Goal: Task Accomplishment & Management: Use online tool/utility

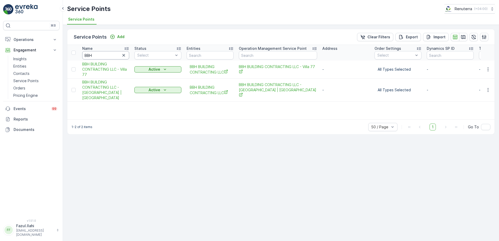
drag, startPoint x: 0, startPoint y: 0, endPoint x: 104, endPoint y: 52, distance: 116.0
click at [104, 52] on input "BBH" at bounding box center [105, 55] width 47 height 8
type input "al"
click at [98, 58] on input "al" at bounding box center [105, 55] width 47 height 8
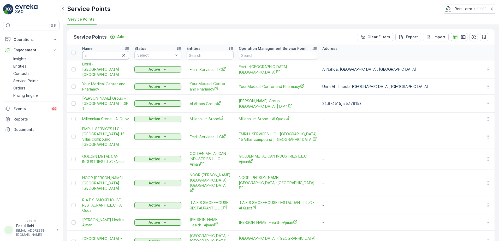
click at [101, 55] on input "al" at bounding box center [105, 55] width 47 height 8
type input "al"
type input "al s"
click at [101, 55] on input "al s" at bounding box center [105, 55] width 47 height 8
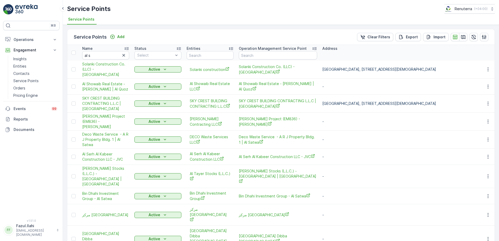
click at [101, 55] on input "al s" at bounding box center [105, 55] width 47 height 8
type input "al serh"
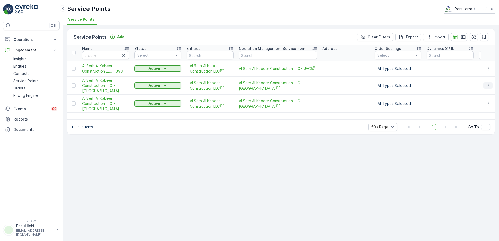
click at [488, 85] on icon "button" at bounding box center [488, 86] width 1 height 4
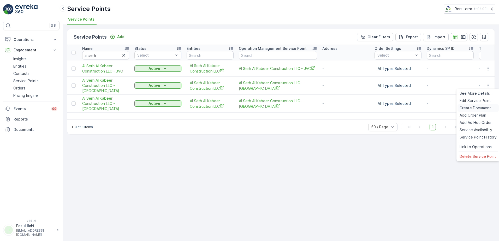
click at [466, 107] on span "Create Document" at bounding box center [475, 107] width 31 height 5
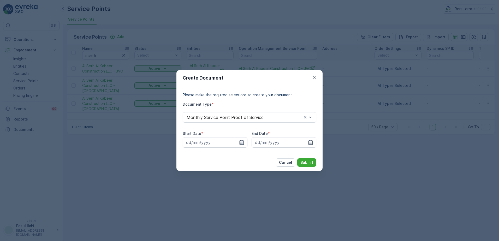
click at [243, 144] on icon "button" at bounding box center [241, 142] width 5 height 5
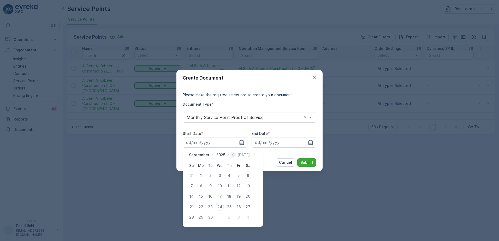
click at [233, 155] on icon "button" at bounding box center [232, 154] width 5 height 5
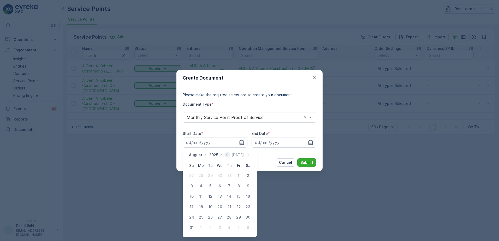
click at [228, 156] on icon "button" at bounding box center [226, 154] width 5 height 5
click at [211, 177] on div "1" at bounding box center [210, 175] width 8 height 8
type input "01.07.2025"
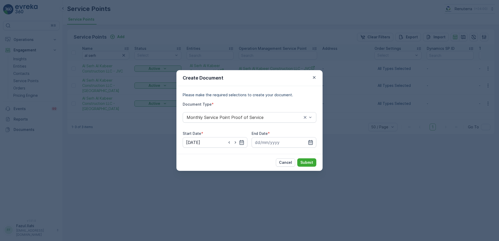
click at [312, 142] on icon "button" at bounding box center [311, 142] width 4 height 5
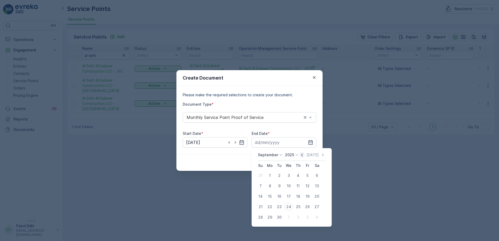
click at [301, 152] on icon "button" at bounding box center [301, 154] width 5 height 5
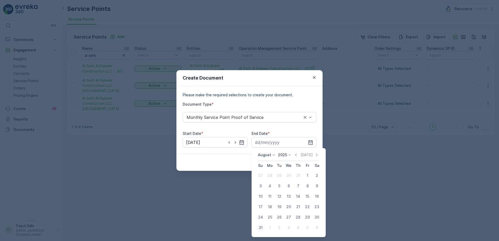
click at [261, 226] on div "31" at bounding box center [260, 228] width 8 height 8
type input "31.08.2025"
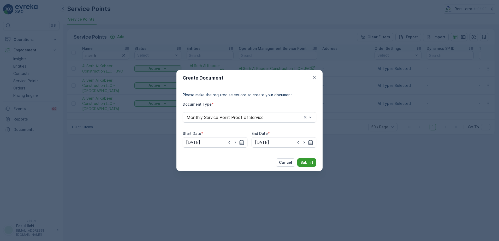
click at [310, 164] on p "Submit" at bounding box center [306, 162] width 13 height 5
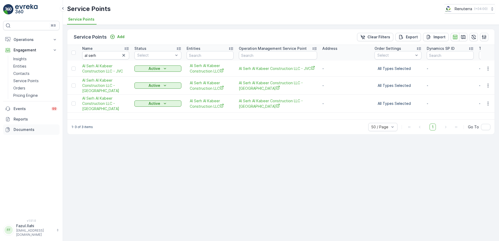
click at [26, 129] on p "Documents" at bounding box center [36, 129] width 44 height 5
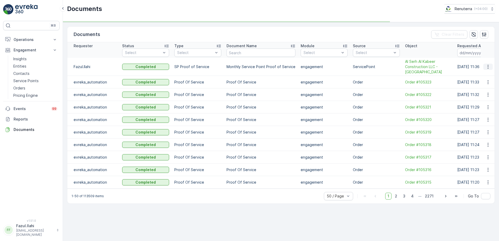
click at [488, 67] on icon "button" at bounding box center [487, 66] width 5 height 5
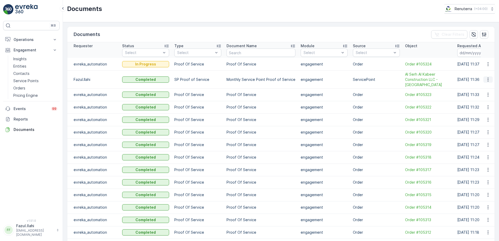
click at [485, 79] on icon "button" at bounding box center [487, 79] width 5 height 5
click at [482, 87] on span "See Details" at bounding box center [487, 87] width 20 height 5
click at [27, 81] on p "Service Points" at bounding box center [25, 80] width 25 height 5
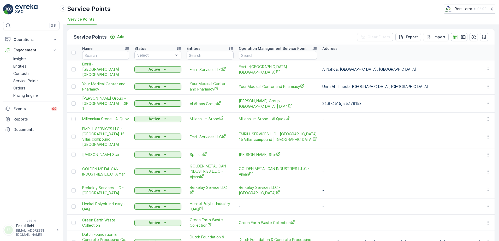
click at [108, 50] on div "Name" at bounding box center [105, 48] width 47 height 5
click at [106, 56] on input "text" at bounding box center [105, 55] width 47 height 8
type input "al"
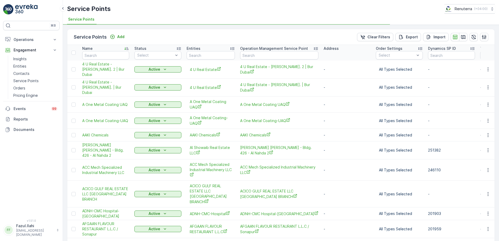
type input "al s"
click at [106, 56] on input "al s" at bounding box center [105, 55] width 47 height 8
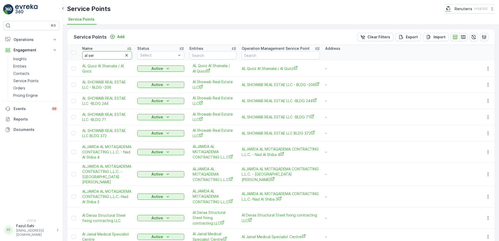
type input "al serh"
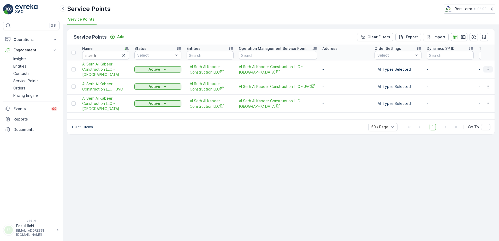
click at [491, 69] on button "button" at bounding box center [487, 69] width 9 height 6
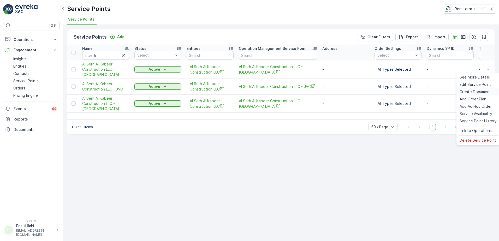
click at [470, 93] on span "Create Document" at bounding box center [475, 91] width 31 height 5
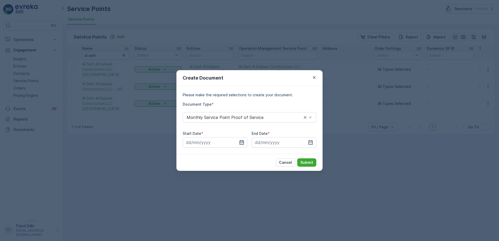
click at [239, 141] on icon "button" at bounding box center [241, 142] width 5 height 5
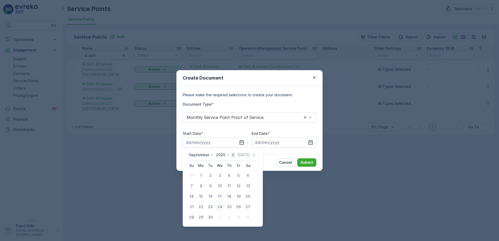
click at [230, 154] on icon "button" at bounding box center [232, 154] width 5 height 5
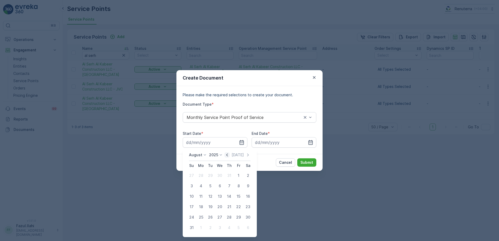
click at [227, 156] on icon "button" at bounding box center [226, 154] width 5 height 5
click at [191, 176] on div "1" at bounding box center [191, 175] width 8 height 8
type input "01.06.2025"
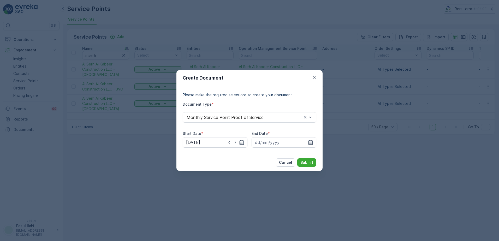
click at [309, 140] on icon "button" at bounding box center [310, 142] width 5 height 5
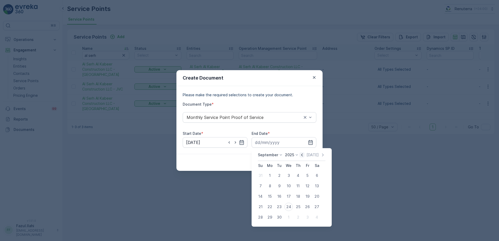
click at [301, 154] on icon "button" at bounding box center [301, 154] width 5 height 5
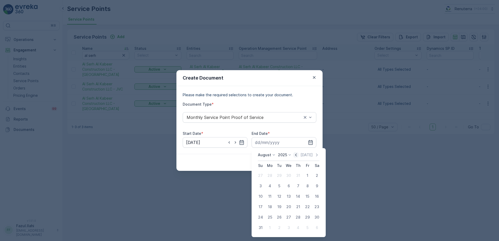
click at [297, 154] on icon "button" at bounding box center [295, 154] width 5 height 5
click at [272, 218] on div "30" at bounding box center [270, 217] width 8 height 8
type input "30.06.2025"
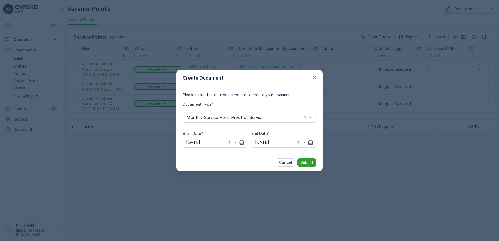
click at [305, 159] on button "Submit" at bounding box center [306, 162] width 19 height 8
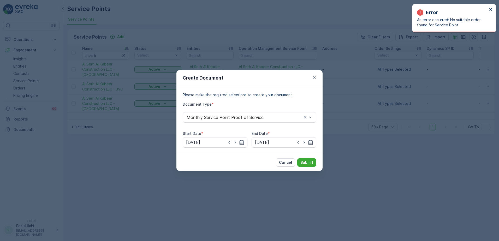
click at [489, 8] on icon "close" at bounding box center [491, 9] width 4 height 4
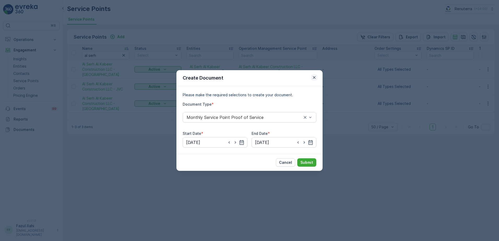
click at [313, 77] on icon "button" at bounding box center [314, 77] width 5 height 5
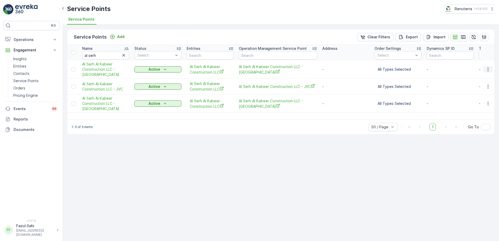
click at [490, 70] on icon "button" at bounding box center [487, 69] width 5 height 5
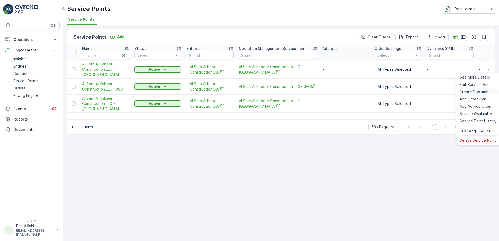
click at [470, 91] on span "Create Document" at bounding box center [475, 91] width 31 height 5
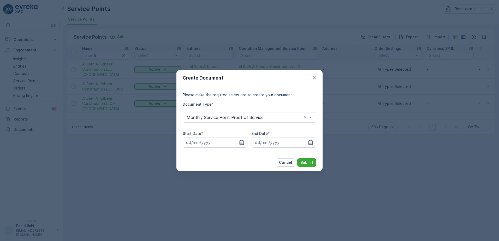
click at [240, 141] on icon "button" at bounding box center [242, 142] width 4 height 5
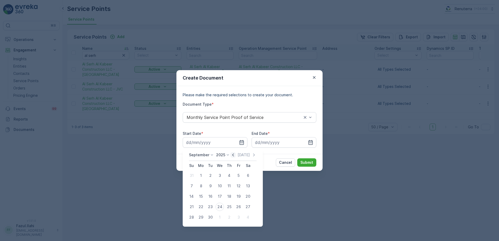
click at [233, 153] on icon "button" at bounding box center [232, 154] width 5 height 5
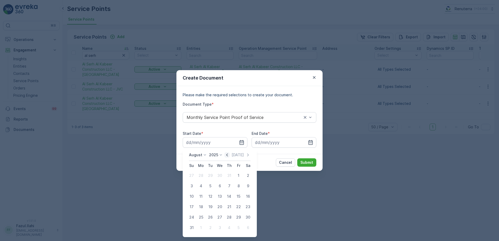
click at [226, 157] on icon "button" at bounding box center [226, 154] width 5 height 5
click at [208, 177] on div "1" at bounding box center [210, 175] width 8 height 8
type input "01.07.2025"
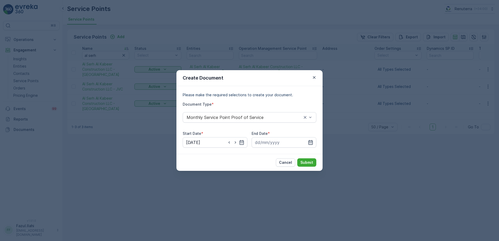
click at [311, 141] on icon "button" at bounding box center [311, 142] width 4 height 5
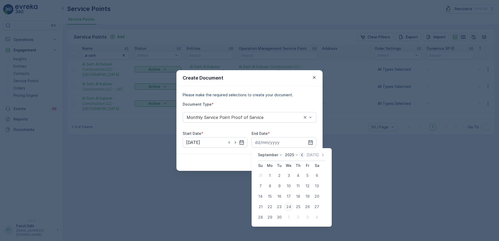
click at [300, 155] on icon "button" at bounding box center [301, 154] width 5 height 5
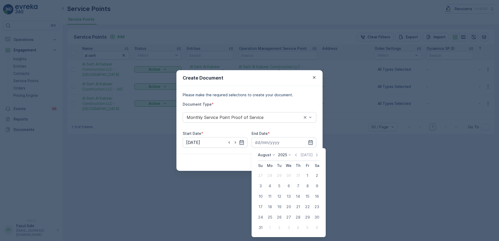
click at [259, 230] on div "31" at bounding box center [260, 228] width 8 height 8
type input "31.08.2025"
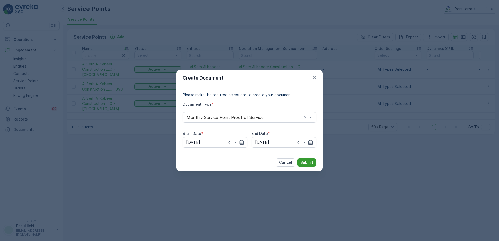
click at [307, 164] on p "Submit" at bounding box center [306, 162] width 13 height 5
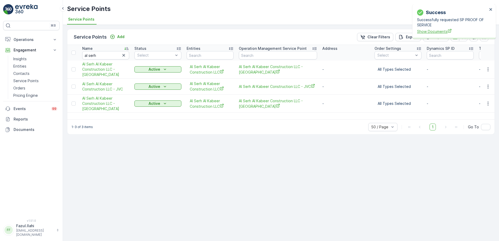
click at [443, 30] on span "Show Documents" at bounding box center [452, 31] width 70 height 5
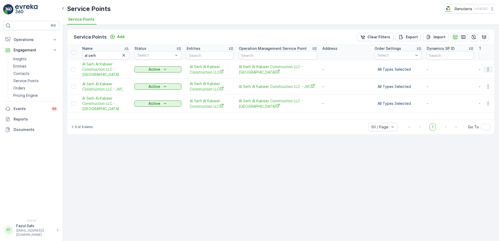
click at [487, 70] on icon "button" at bounding box center [487, 69] width 5 height 5
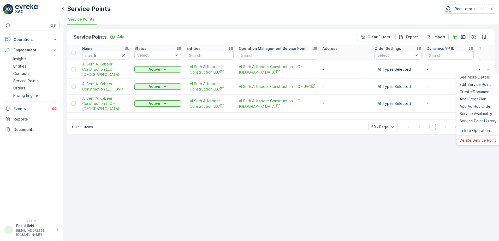
click at [469, 92] on span "Create Document" at bounding box center [475, 91] width 31 height 5
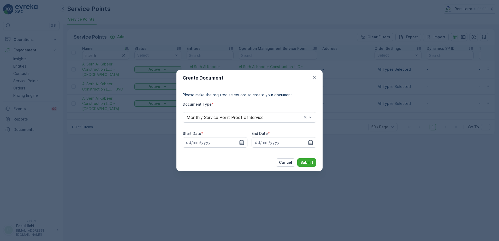
click at [244, 143] on icon "button" at bounding box center [242, 142] width 4 height 5
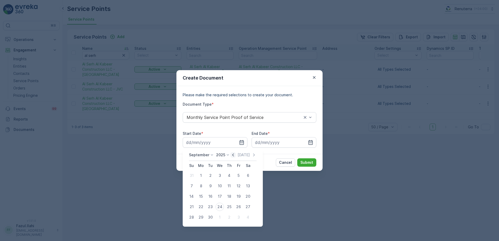
click at [233, 155] on icon "button" at bounding box center [232, 154] width 5 height 5
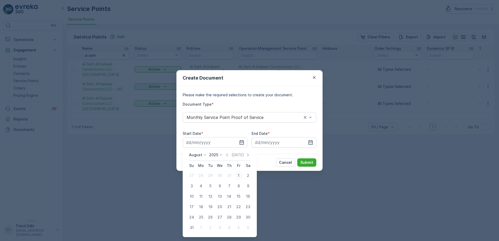
click at [238, 176] on div "1" at bounding box center [238, 175] width 8 height 8
type input "01.08.2025"
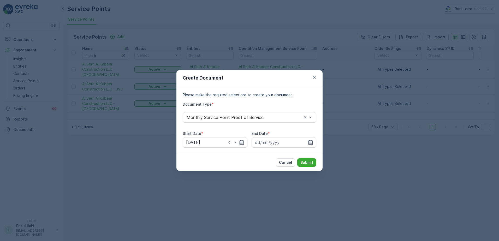
click at [311, 141] on icon "button" at bounding box center [310, 142] width 5 height 5
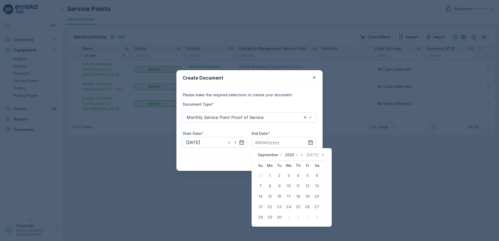
drag, startPoint x: 301, startPoint y: 155, endPoint x: 300, endPoint y: 169, distance: 14.2
click at [301, 155] on icon "button" at bounding box center [301, 154] width 5 height 5
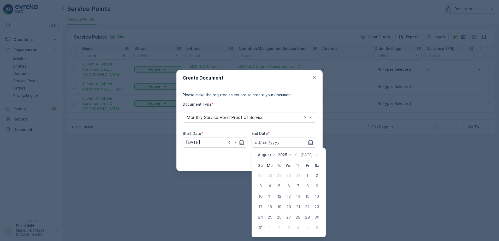
click at [260, 229] on div "31" at bounding box center [260, 228] width 8 height 8
type input "31.08.2025"
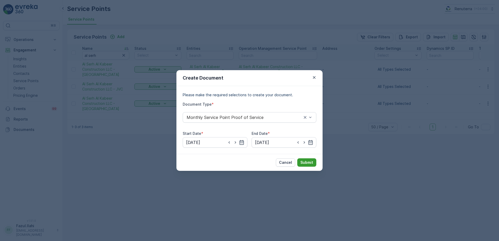
click at [309, 165] on p "Submit" at bounding box center [306, 162] width 13 height 5
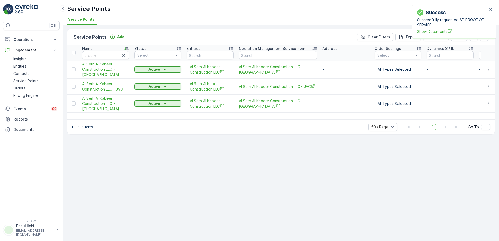
click at [428, 33] on span "Show Documents" at bounding box center [452, 31] width 70 height 5
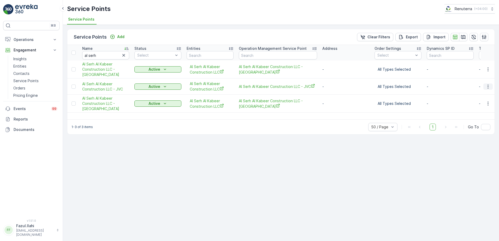
click at [489, 87] on icon "button" at bounding box center [487, 86] width 5 height 5
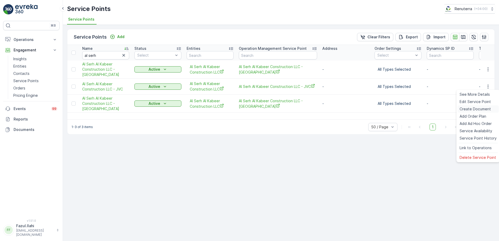
click at [474, 108] on span "Create Document" at bounding box center [475, 108] width 31 height 5
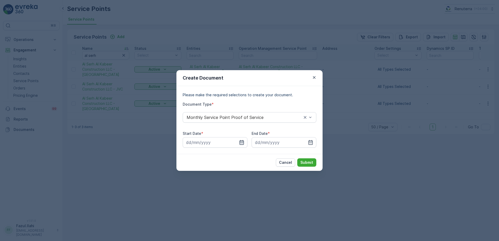
click at [242, 141] on icon "button" at bounding box center [241, 142] width 5 height 5
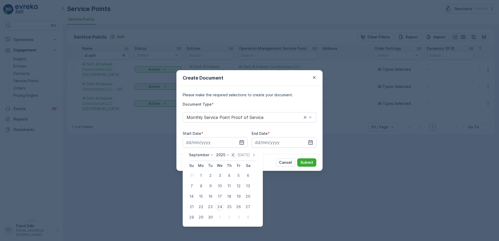
click at [231, 156] on icon "button" at bounding box center [232, 154] width 5 height 5
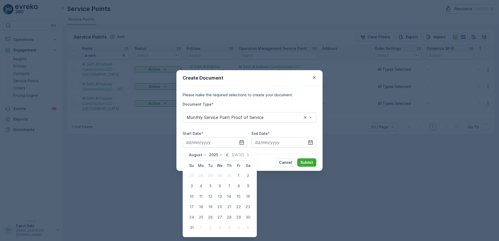
click at [227, 155] on icon "button" at bounding box center [226, 154] width 5 height 5
click at [212, 177] on div "1" at bounding box center [210, 175] width 8 height 8
type input "01.07.2025"
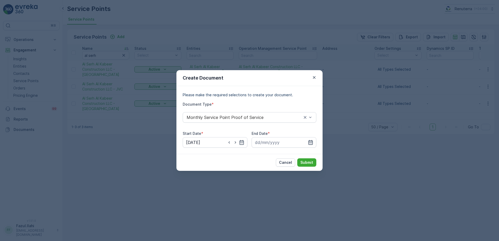
click at [312, 144] on icon "button" at bounding box center [310, 142] width 5 height 5
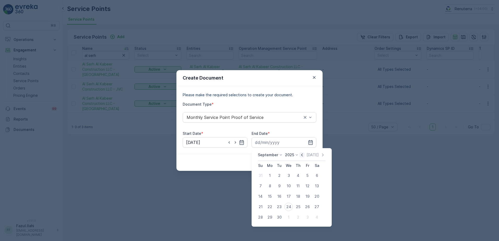
click at [301, 157] on icon "button" at bounding box center [301, 154] width 5 height 5
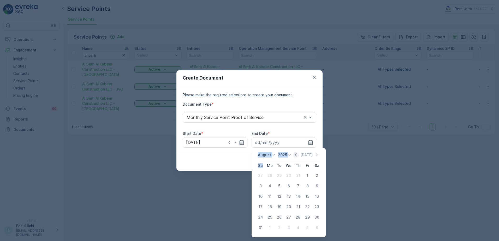
click at [301, 157] on div "Today" at bounding box center [306, 154] width 26 height 5
click at [298, 154] on icon "button" at bounding box center [295, 154] width 5 height 5
drag, startPoint x: 296, startPoint y: 216, endPoint x: 293, endPoint y: 202, distance: 14.2
click at [296, 216] on div "31" at bounding box center [298, 217] width 8 height 8
type input "31.07.2025"
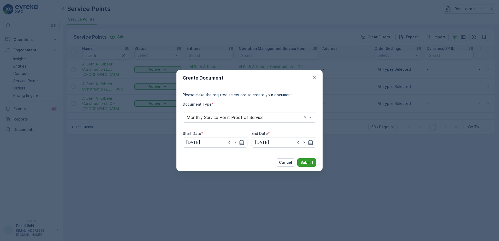
click at [311, 163] on p "Submit" at bounding box center [306, 162] width 13 height 5
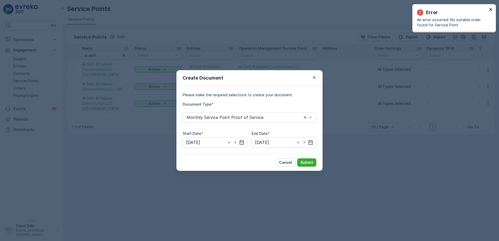
click at [492, 8] on icon "close" at bounding box center [491, 9] width 4 height 4
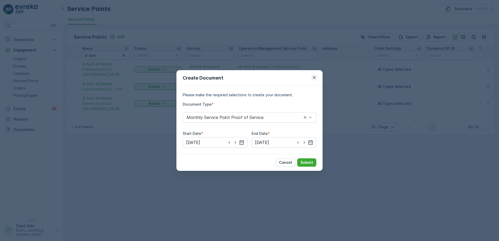
click at [316, 76] on icon "button" at bounding box center [314, 77] width 5 height 5
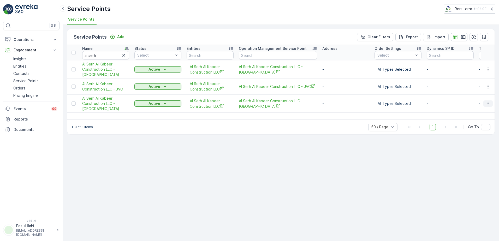
click at [487, 104] on icon "button" at bounding box center [487, 103] width 5 height 5
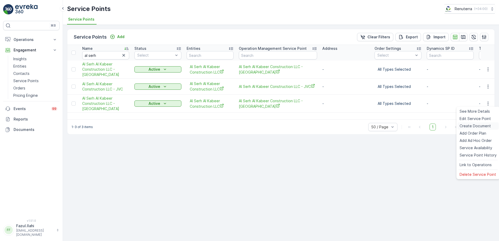
click at [470, 125] on span "Create Document" at bounding box center [475, 125] width 31 height 5
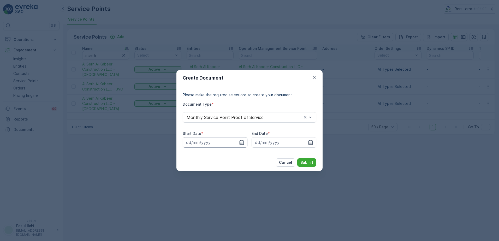
click at [246, 144] on input at bounding box center [215, 142] width 65 height 10
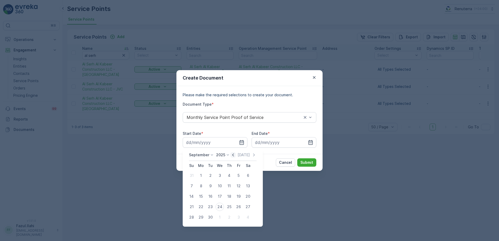
click at [232, 155] on icon "button" at bounding box center [232, 154] width 5 height 5
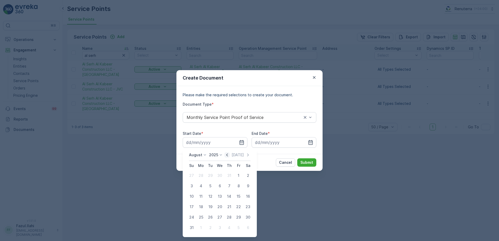
click at [229, 152] on icon "button" at bounding box center [226, 154] width 5 height 5
click at [210, 175] on div "1" at bounding box center [210, 175] width 8 height 8
type input "01.07.2025"
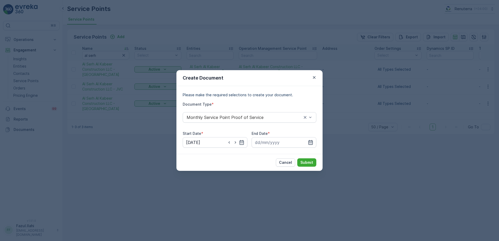
click at [311, 140] on icon "button" at bounding box center [310, 142] width 5 height 5
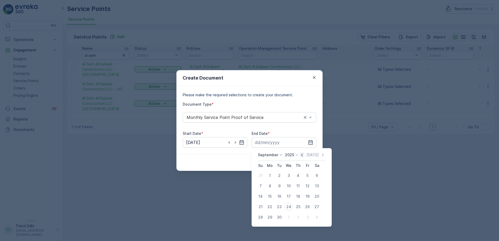
click at [302, 154] on icon "button" at bounding box center [302, 154] width 2 height 3
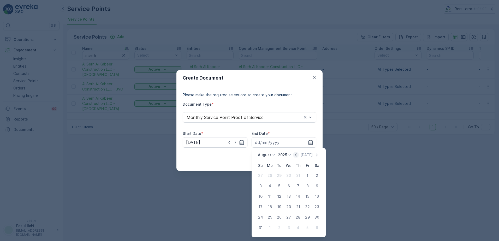
click at [302, 154] on p "Today" at bounding box center [306, 154] width 12 height 5
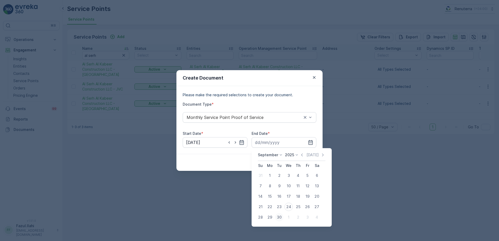
click at [278, 218] on div "30" at bounding box center [279, 217] width 8 height 8
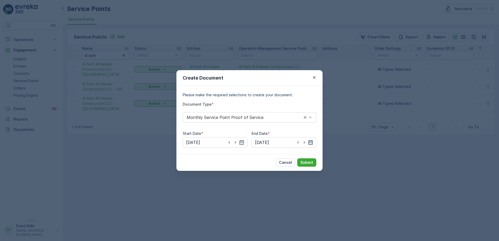
click at [313, 141] on icon "button" at bounding box center [311, 142] width 4 height 5
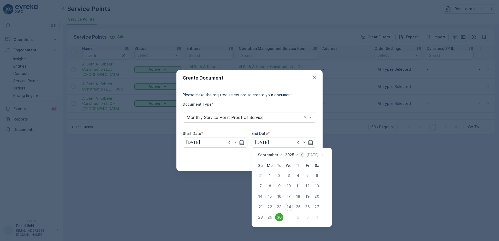
click at [303, 154] on icon "button" at bounding box center [301, 154] width 5 height 5
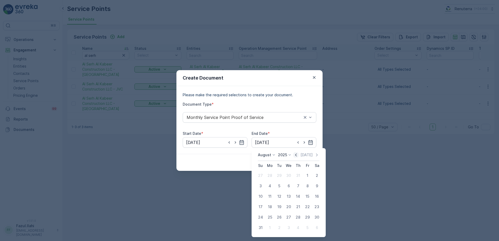
click at [303, 154] on p "Today" at bounding box center [306, 154] width 12 height 5
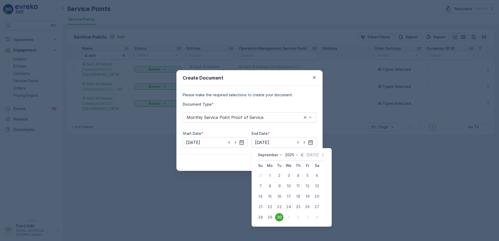
click at [303, 154] on icon "button" at bounding box center [301, 154] width 5 height 5
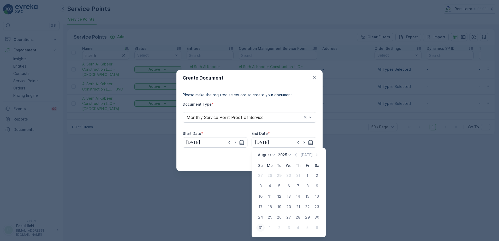
click at [258, 229] on div "31" at bounding box center [260, 228] width 8 height 8
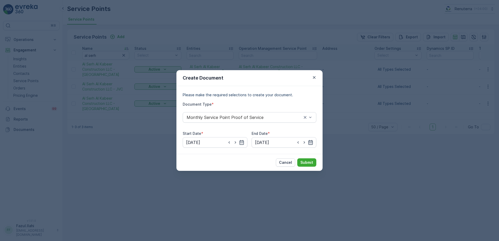
click at [310, 142] on icon "button" at bounding box center [311, 142] width 4 height 5
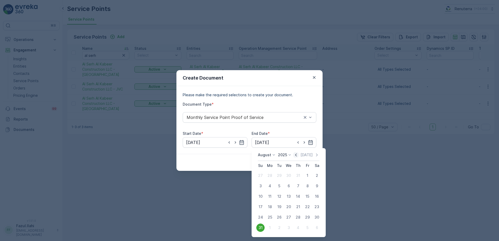
click at [298, 156] on icon "button" at bounding box center [295, 154] width 5 height 5
click at [297, 218] on div "31" at bounding box center [298, 217] width 8 height 8
type input "31.07.2025"
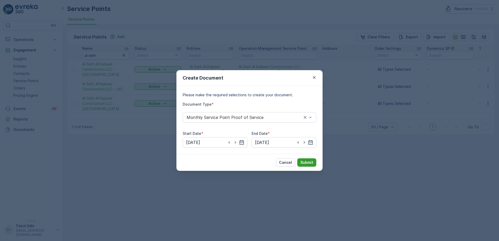
click at [310, 164] on p "Submit" at bounding box center [306, 162] width 13 height 5
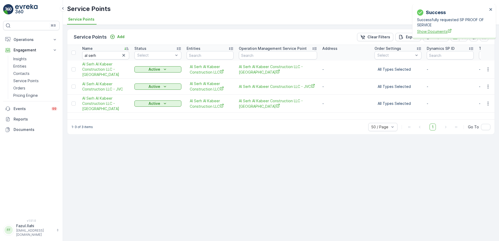
click at [442, 32] on span "Show Documents" at bounding box center [452, 31] width 70 height 5
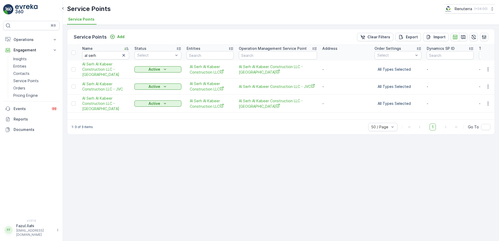
click at [128, 143] on div "Service Points Add Clear Filters Export Import Name al serh Status Select Entit…" at bounding box center [281, 133] width 436 height 216
click at [488, 69] on icon "button" at bounding box center [487, 69] width 5 height 5
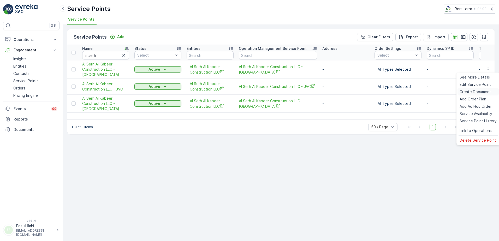
click at [478, 92] on span "Create Document" at bounding box center [475, 91] width 31 height 5
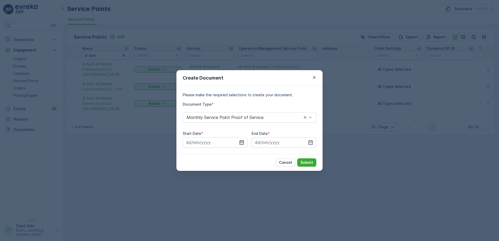
click at [240, 142] on icon "button" at bounding box center [241, 142] width 5 height 5
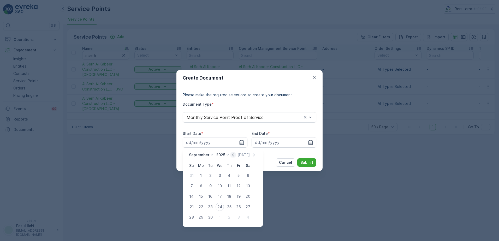
click at [232, 157] on icon "button" at bounding box center [232, 154] width 5 height 5
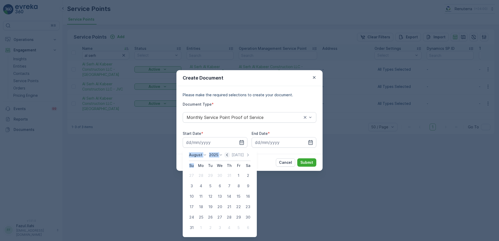
click at [232, 157] on div "Today" at bounding box center [237, 154] width 26 height 5
drag, startPoint x: 232, startPoint y: 157, endPoint x: 227, endPoint y: 156, distance: 5.2
click at [227, 156] on icon "button" at bounding box center [226, 154] width 5 height 5
click at [212, 177] on div "1" at bounding box center [210, 175] width 8 height 8
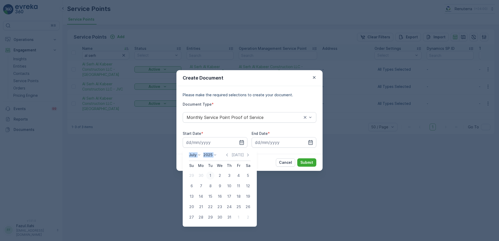
type input "01.07.2025"
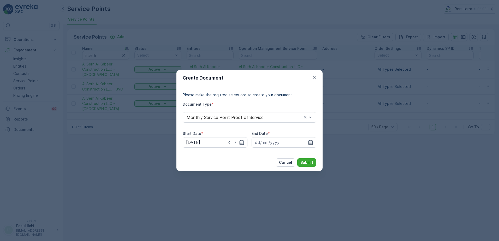
click at [311, 143] on icon "button" at bounding box center [311, 142] width 4 height 5
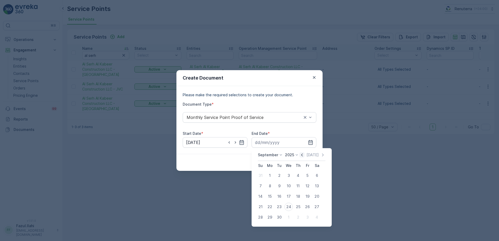
click at [301, 155] on icon "button" at bounding box center [302, 154] width 2 height 3
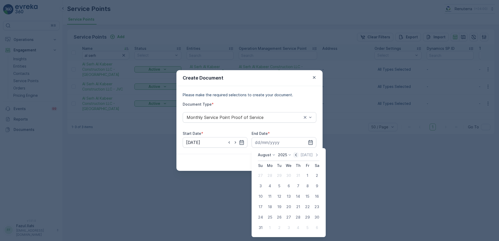
click at [301, 155] on div "Today" at bounding box center [306, 154] width 26 height 5
click at [317, 155] on icon "button" at bounding box center [317, 154] width 2 height 3
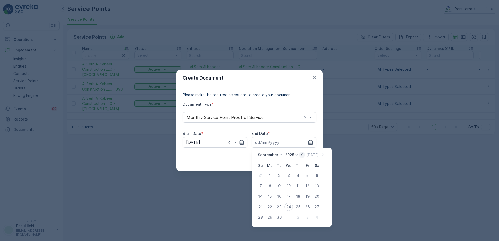
click at [299, 157] on icon "button" at bounding box center [301, 154] width 5 height 5
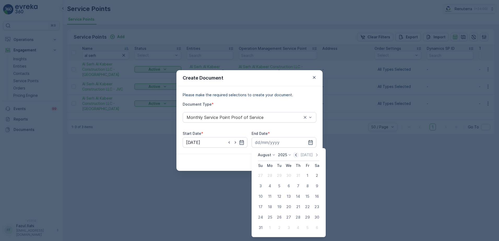
click at [296, 155] on icon "button" at bounding box center [295, 154] width 5 height 5
click at [298, 216] on div "31" at bounding box center [298, 217] width 8 height 8
type input "31.07.2025"
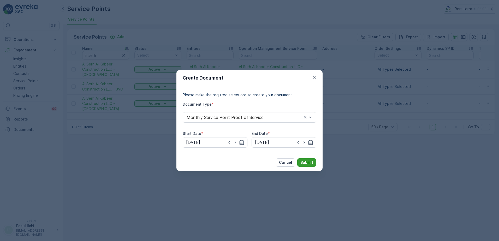
click at [309, 163] on p "Submit" at bounding box center [306, 162] width 13 height 5
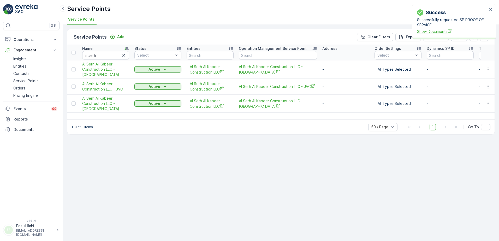
click at [431, 33] on span "Show Documents" at bounding box center [452, 31] width 70 height 5
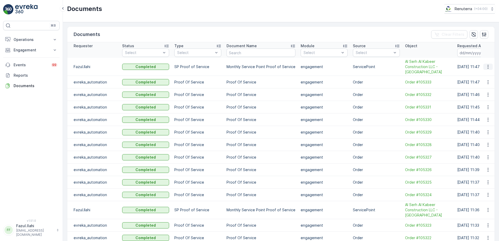
click at [488, 66] on icon "button" at bounding box center [487, 66] width 5 height 5
click at [483, 76] on span "See Details" at bounding box center [490, 75] width 20 height 5
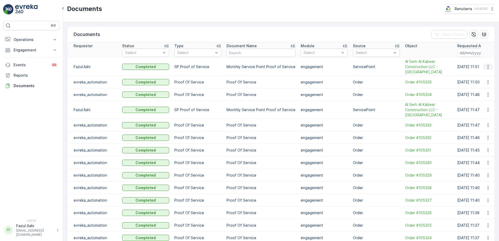
click at [488, 67] on icon "button" at bounding box center [487, 66] width 5 height 5
click at [482, 78] on div "See Details" at bounding box center [487, 74] width 24 height 7
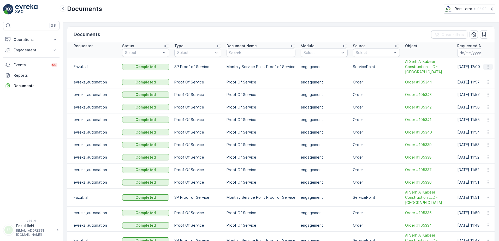
click at [488, 66] on icon "button" at bounding box center [487, 66] width 5 height 5
click at [483, 77] on span "See Details" at bounding box center [487, 74] width 20 height 5
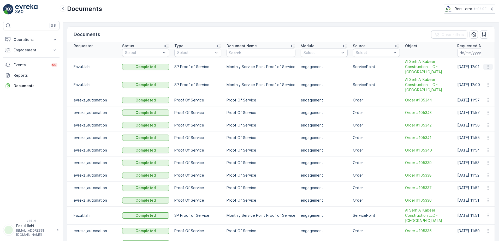
click at [488, 66] on icon "button" at bounding box center [487, 66] width 5 height 5
click at [483, 76] on span "See Details" at bounding box center [487, 74] width 20 height 5
